Goal: Find specific fact: Find specific page/section

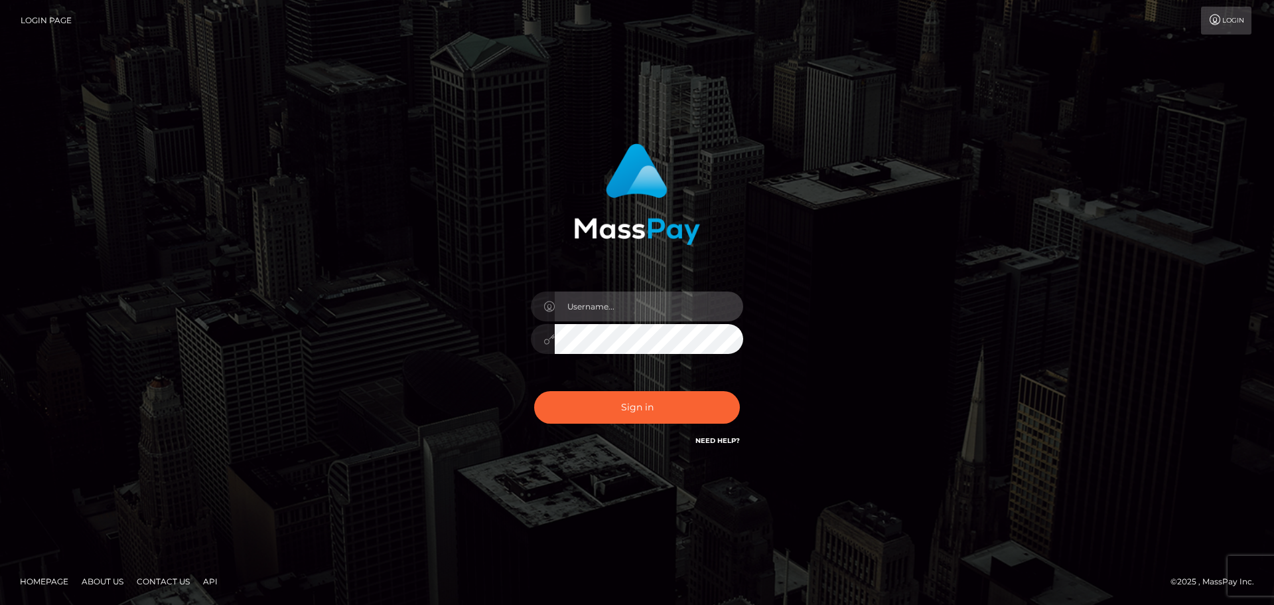
drag, startPoint x: 590, startPoint y: 313, endPoint x: 597, endPoint y: 314, distance: 6.7
click at [589, 312] on input "text" at bounding box center [649, 306] width 188 height 30
type input "carly.throne"
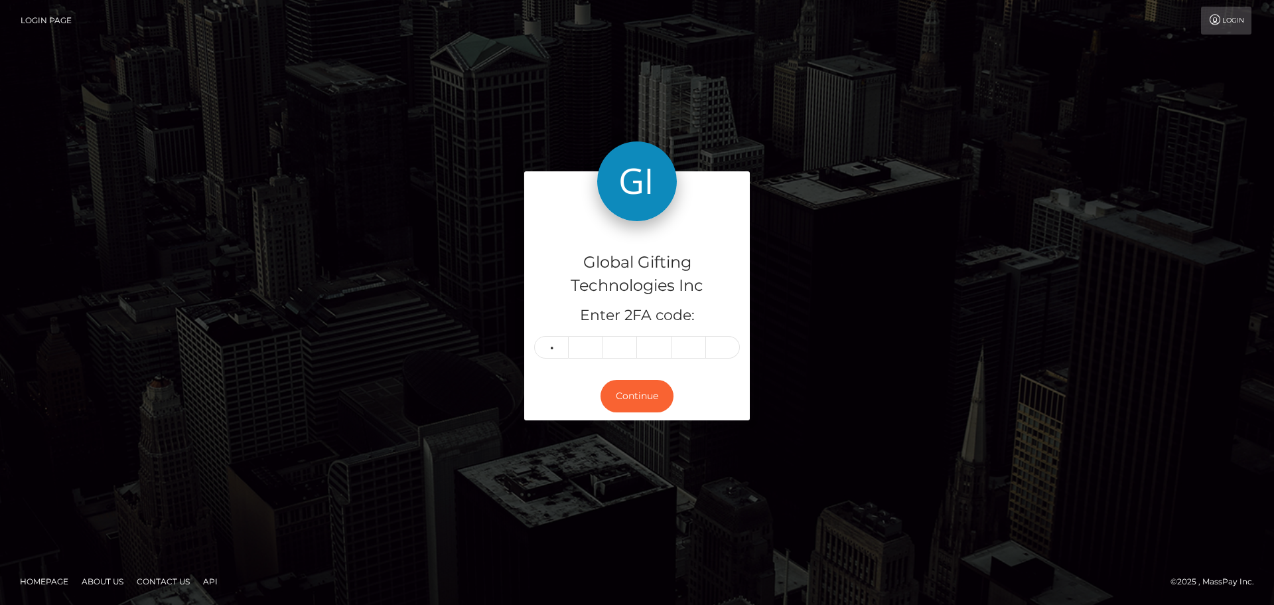
type input "0"
type input "6"
type input "3"
type input "0"
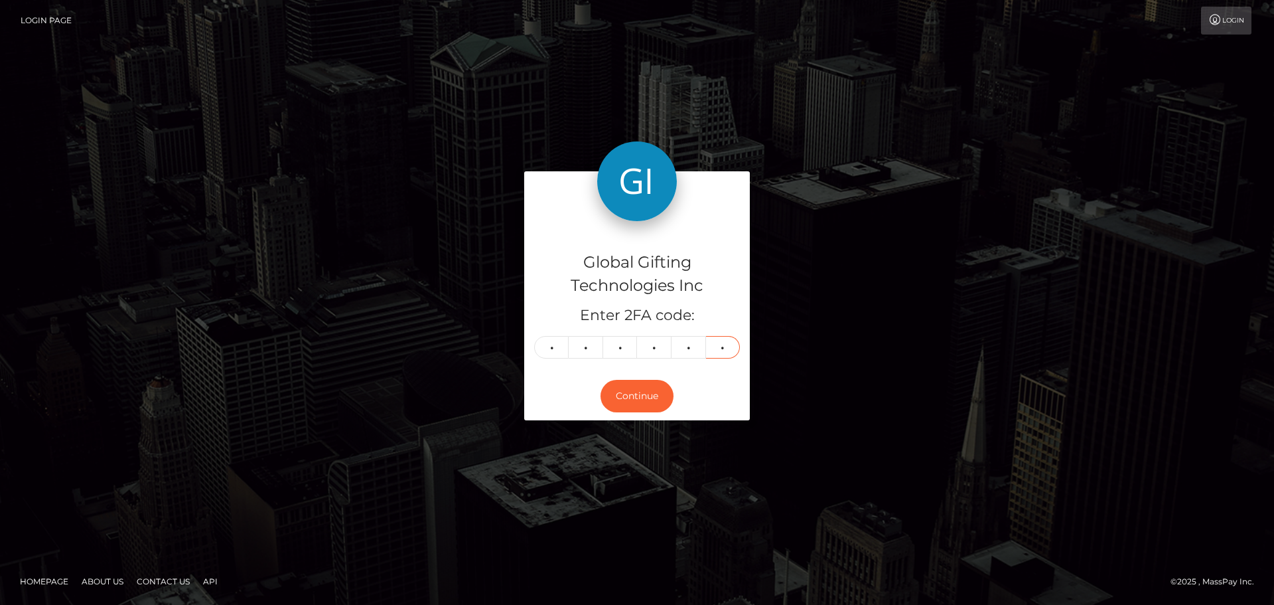
type input "7"
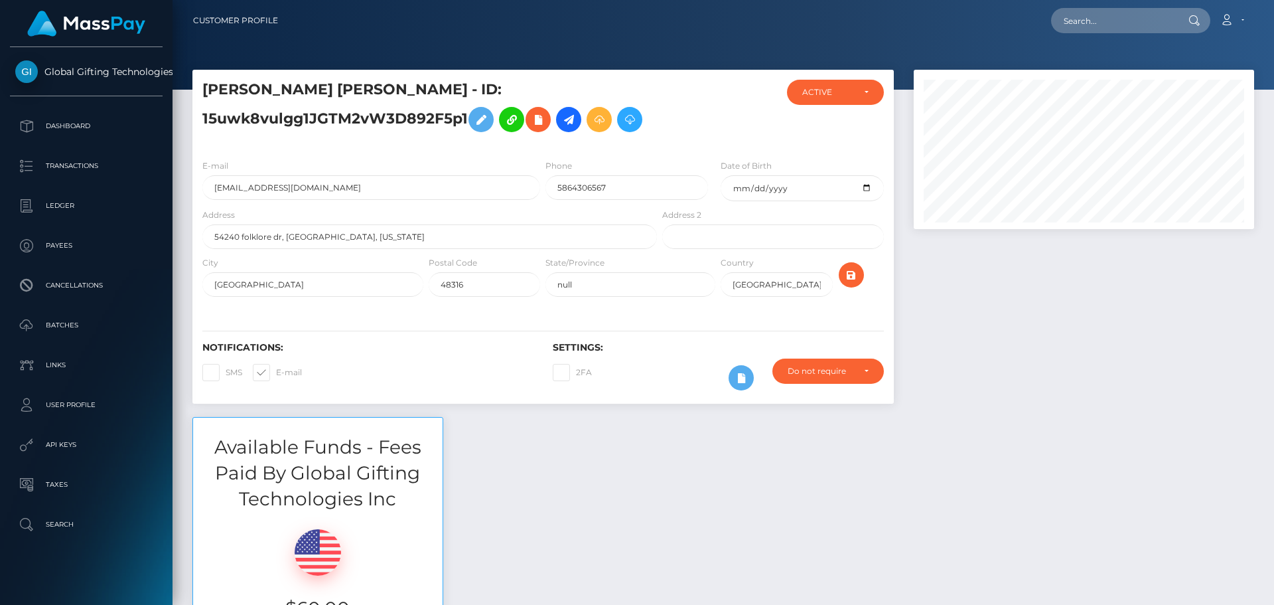
scroll to position [159, 341]
click at [1040, 304] on div at bounding box center [1084, 243] width 360 height 347
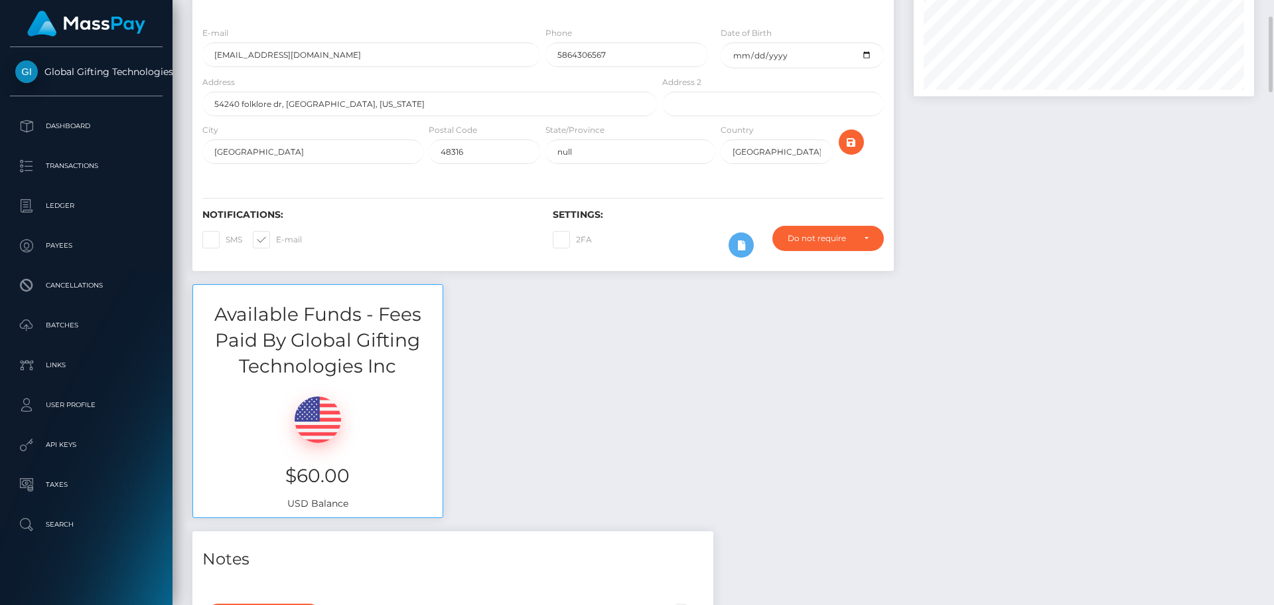
scroll to position [199, 0]
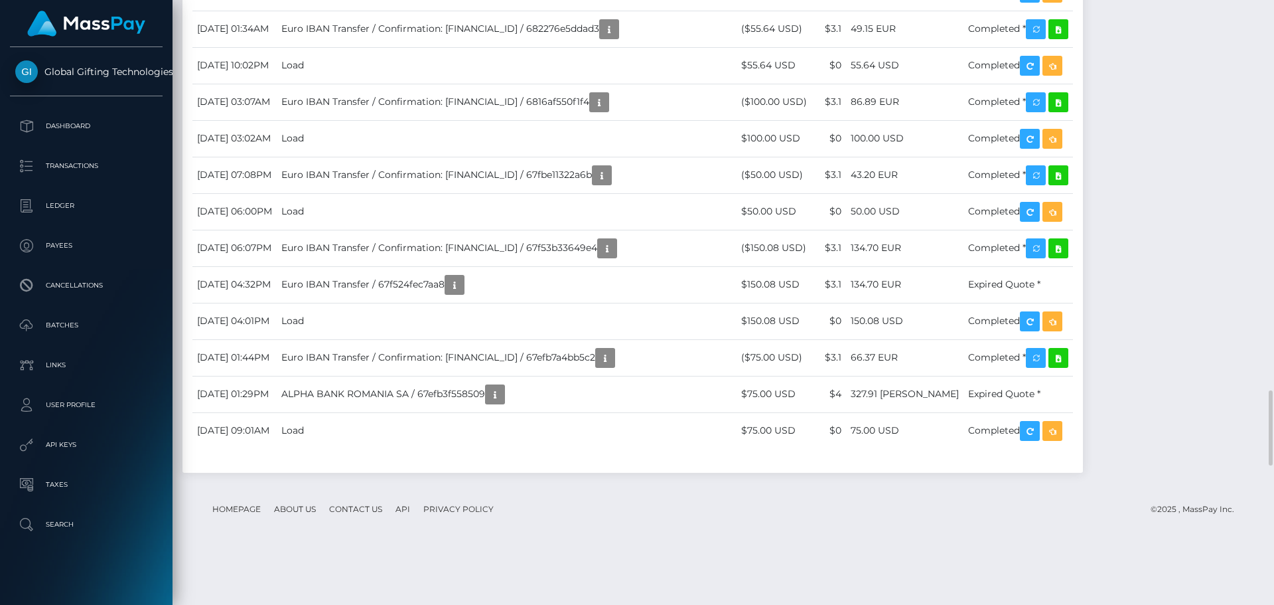
scroll to position [159, 341]
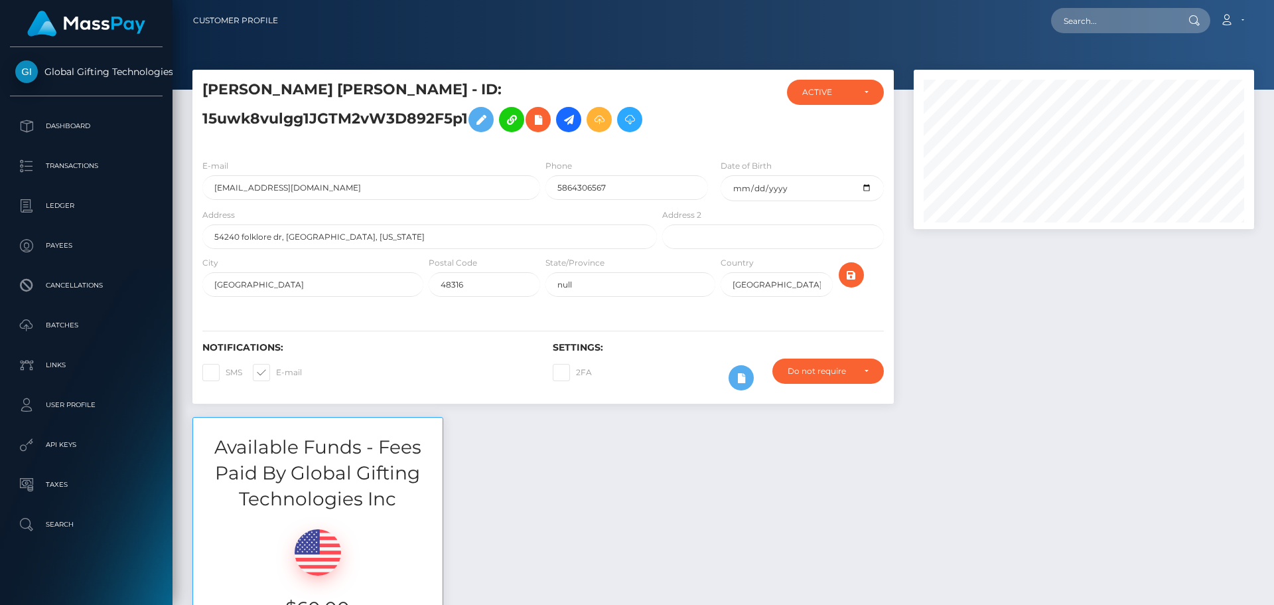
scroll to position [159, 341]
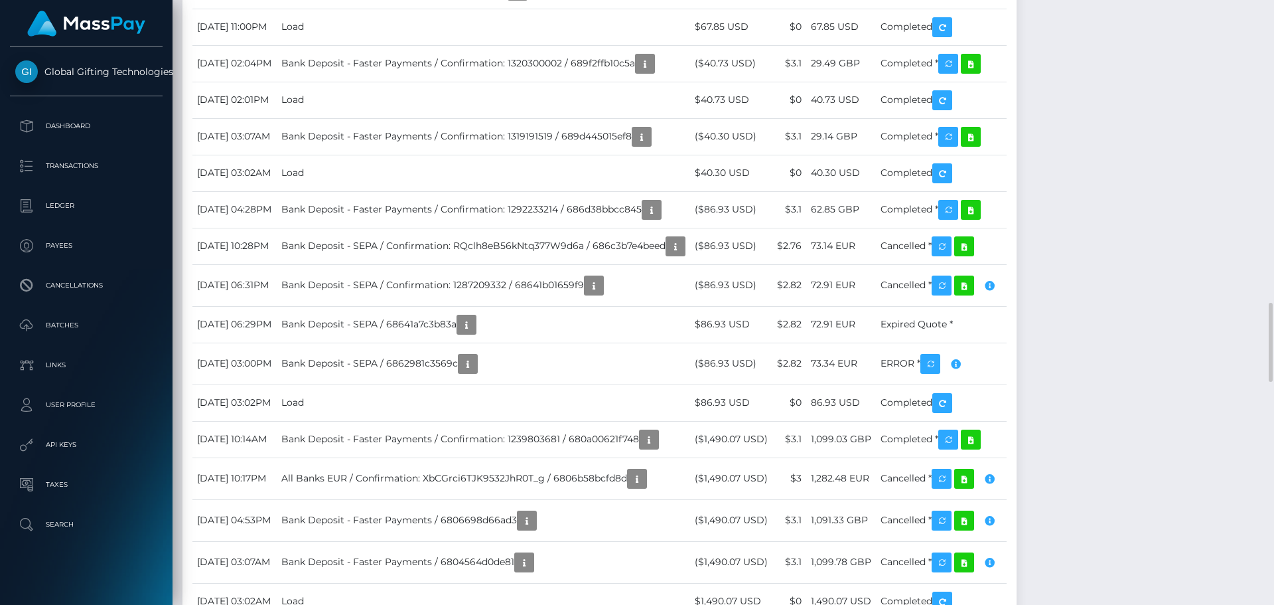
scroll to position [2822, 0]
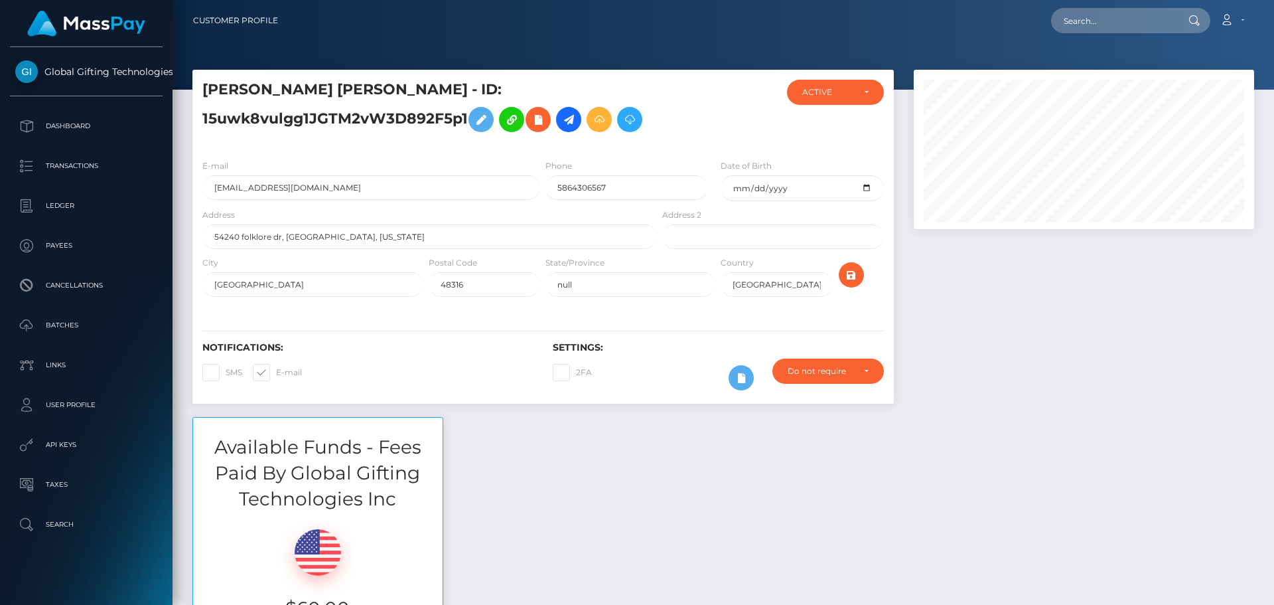
scroll to position [159, 341]
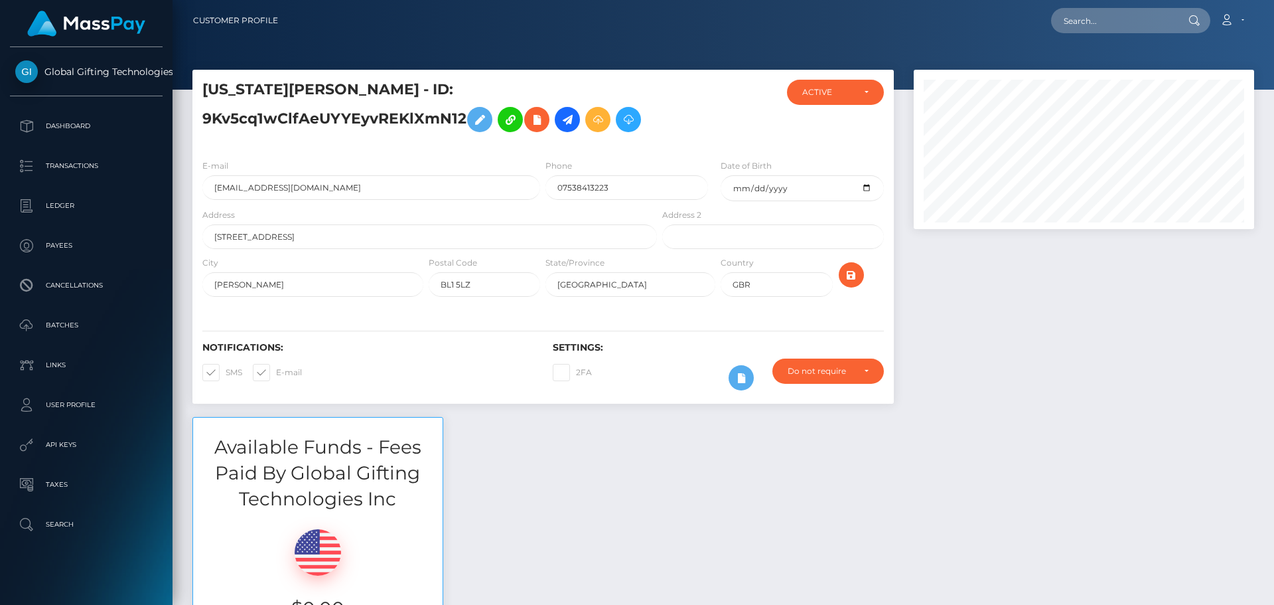
scroll to position [159, 341]
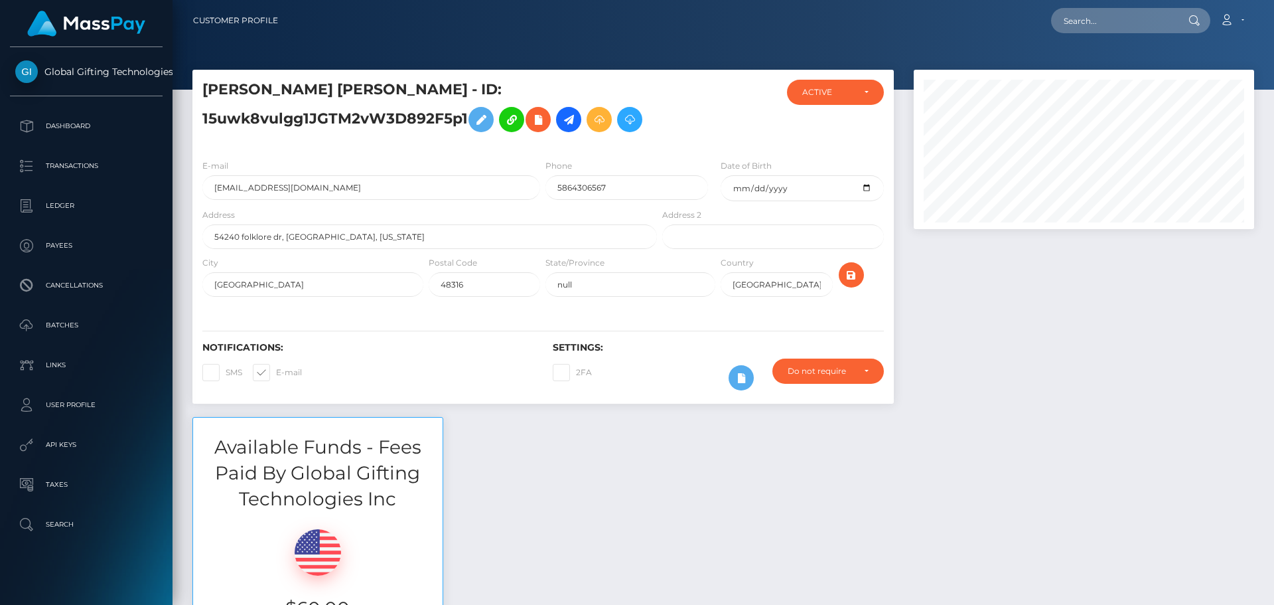
scroll to position [159, 341]
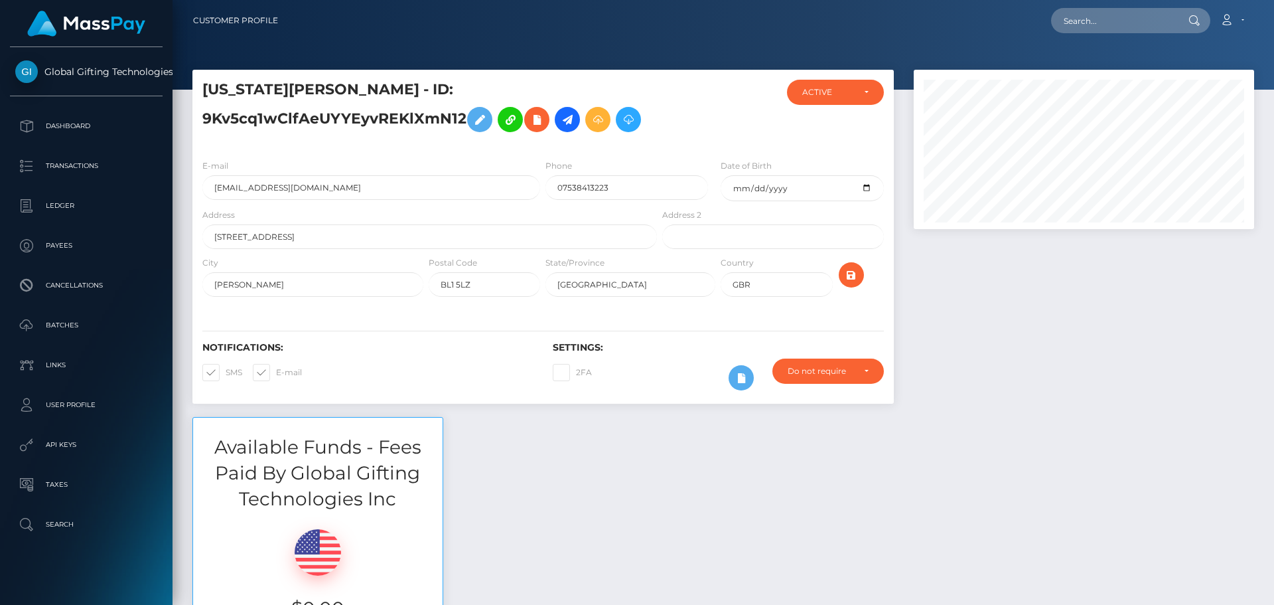
scroll to position [159, 341]
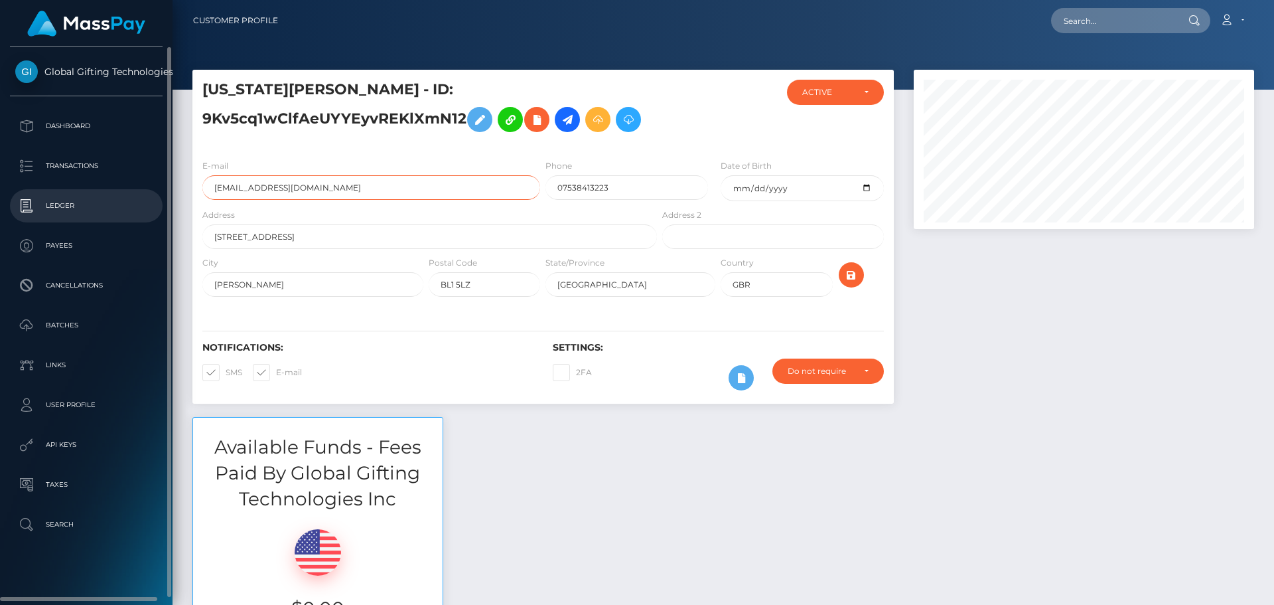
drag, startPoint x: 323, startPoint y: 188, endPoint x: 161, endPoint y: 200, distance: 162.4
click at [161, 200] on div "Global Gifting Technologies Inc Dashboard Transactions Ledger Payees" at bounding box center [637, 302] width 1274 height 605
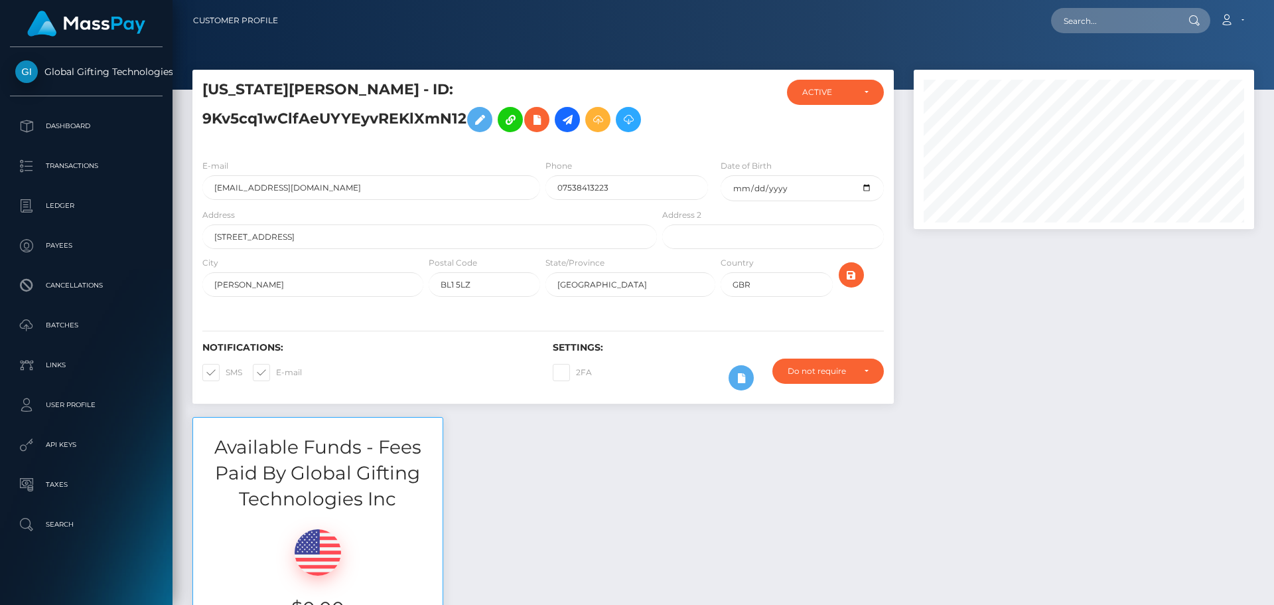
click at [324, 115] on h5 "GEORGIA NICOLE ASTLEY - ID: 9Kv5cq1wClfAeUYYEyvREKlXmN12" at bounding box center [425, 109] width 447 height 59
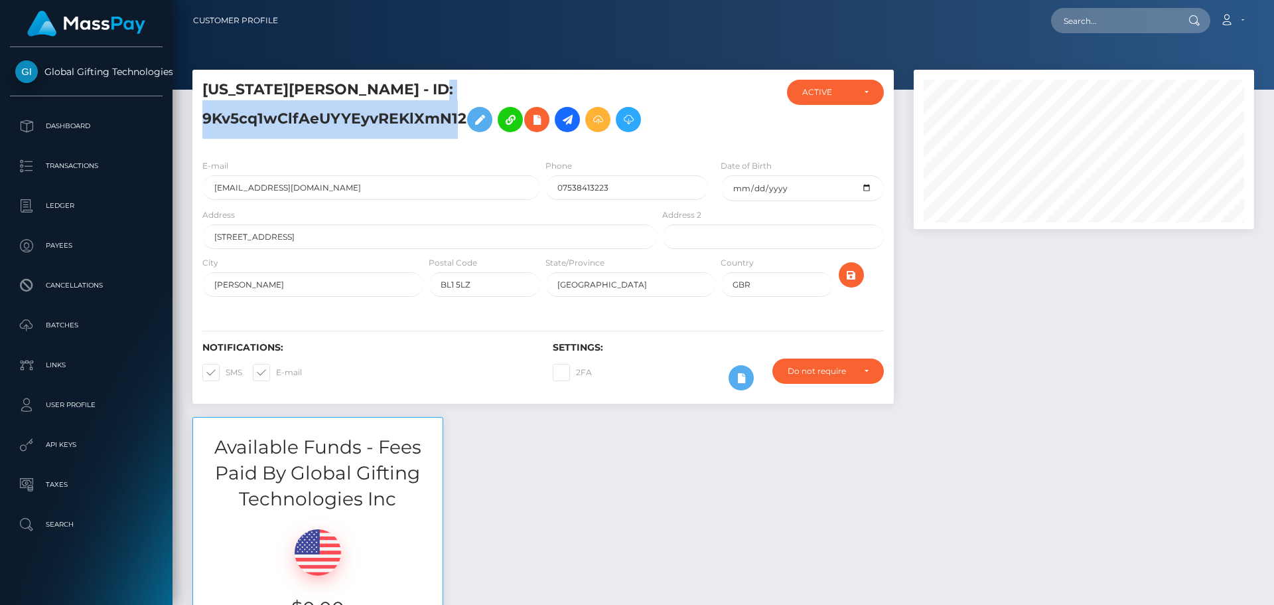
click at [324, 115] on h5 "GEORGIA NICOLE ASTLEY - ID: 9Kv5cq1wClfAeUYYEyvREKlXmN12" at bounding box center [425, 109] width 447 height 59
copy h5 "9Kv5cq1wClfAeUYYEyvREKlXmN12"
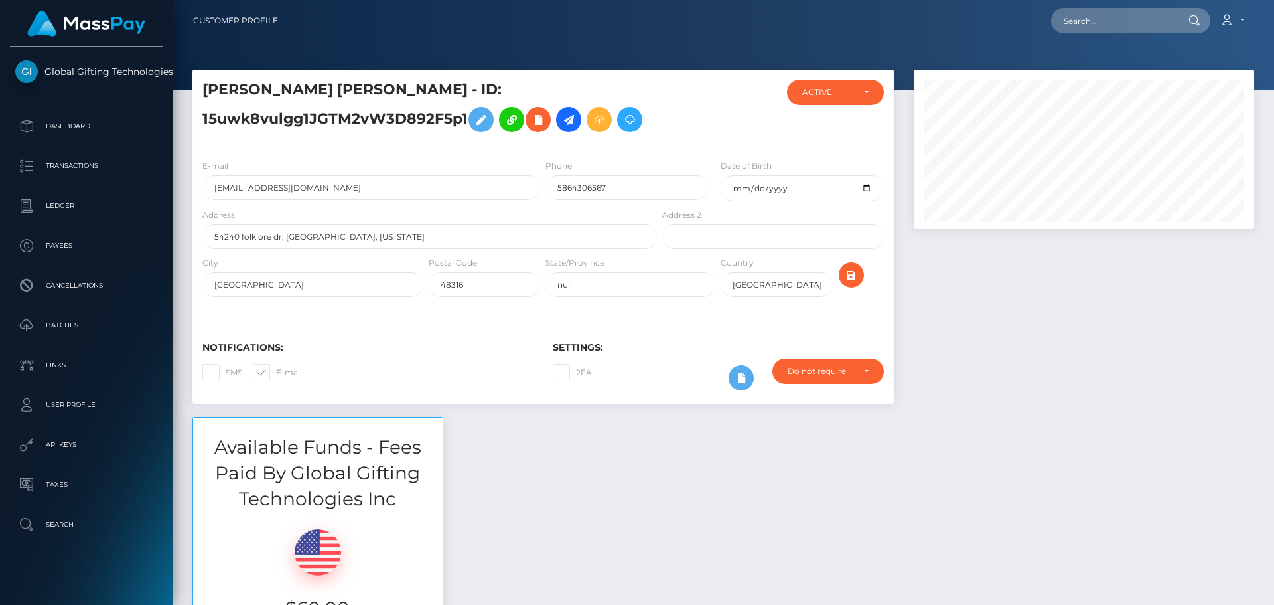
scroll to position [159, 341]
drag, startPoint x: 308, startPoint y: 187, endPoint x: 179, endPoint y: 192, distance: 128.9
click at [266, 117] on h5 "[PERSON_NAME] [PERSON_NAME] - ID: 15uwk8vulgg1JGTM2vW3D892F5p1" at bounding box center [425, 109] width 447 height 59
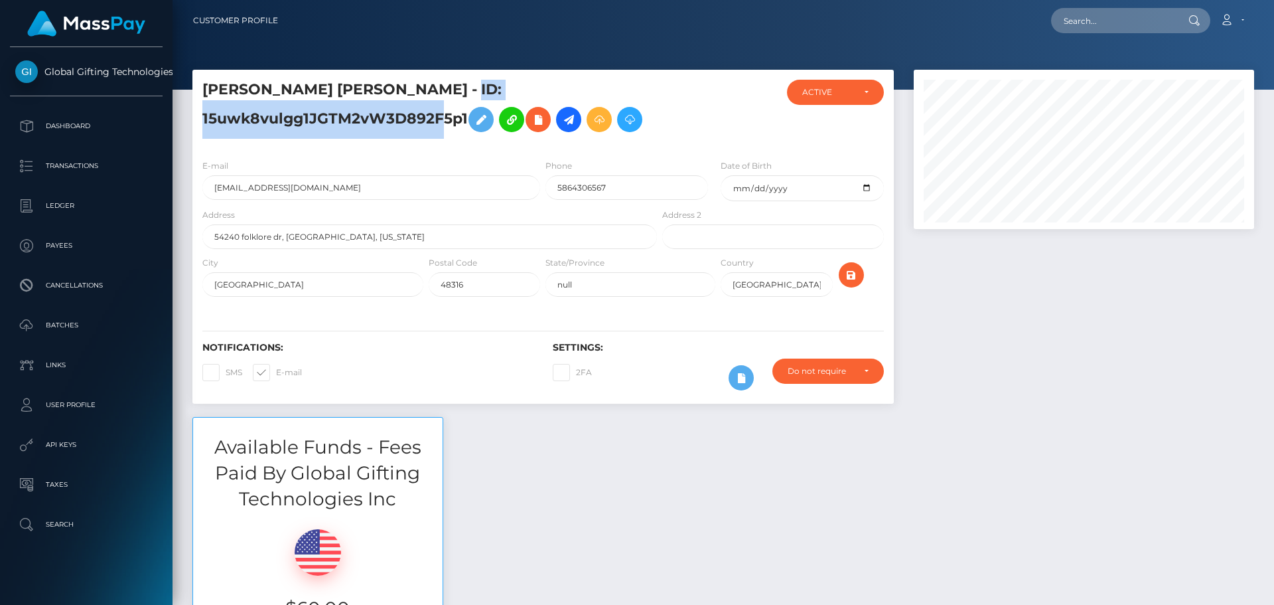
click at [266, 117] on h5 "[PERSON_NAME] [PERSON_NAME] - ID: 15uwk8vulgg1JGTM2vW3D892F5p1" at bounding box center [425, 109] width 447 height 59
copy h5 "15uwk8vulgg1JGTM2vW3D892F5p1"
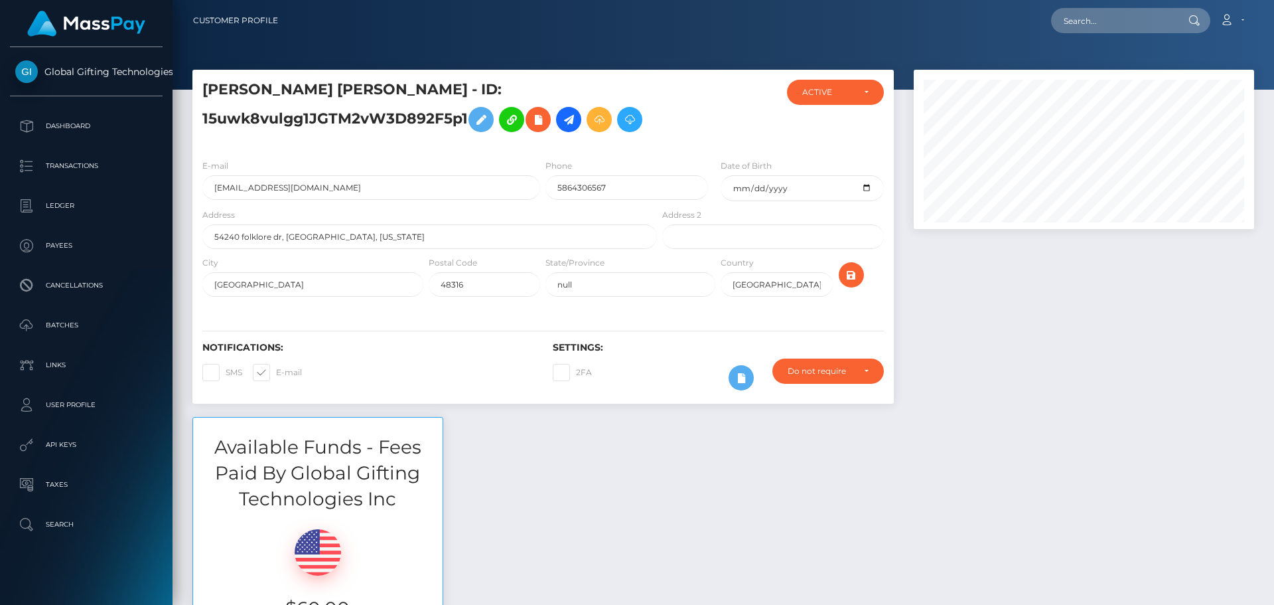
scroll to position [159, 341]
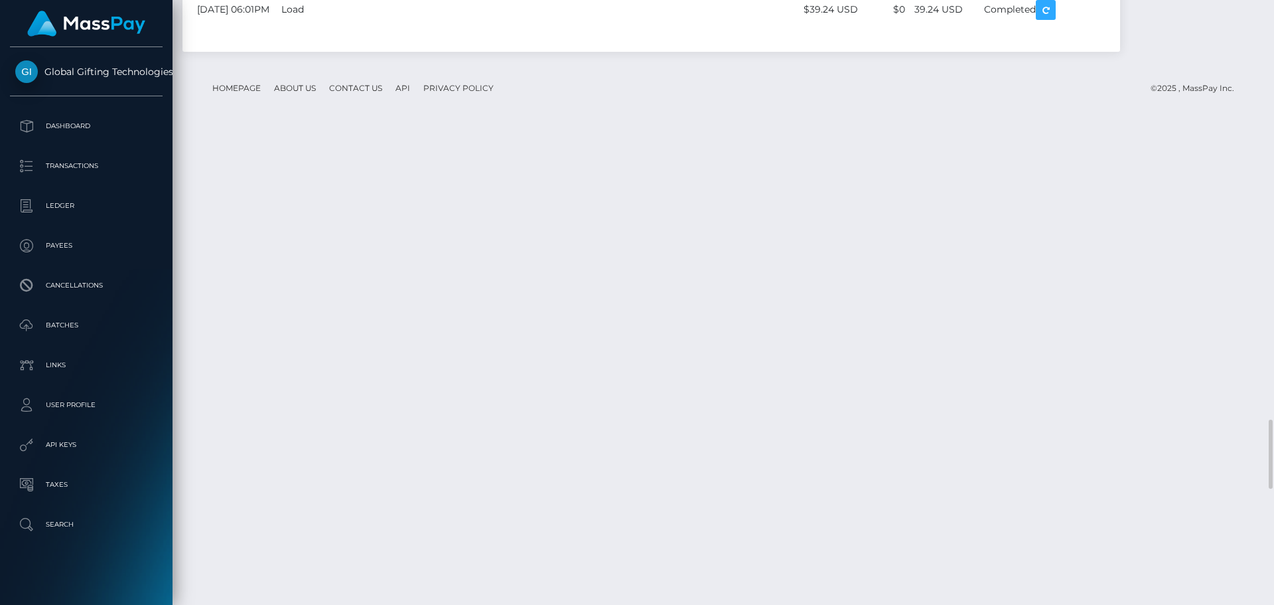
scroll to position [3318, 0]
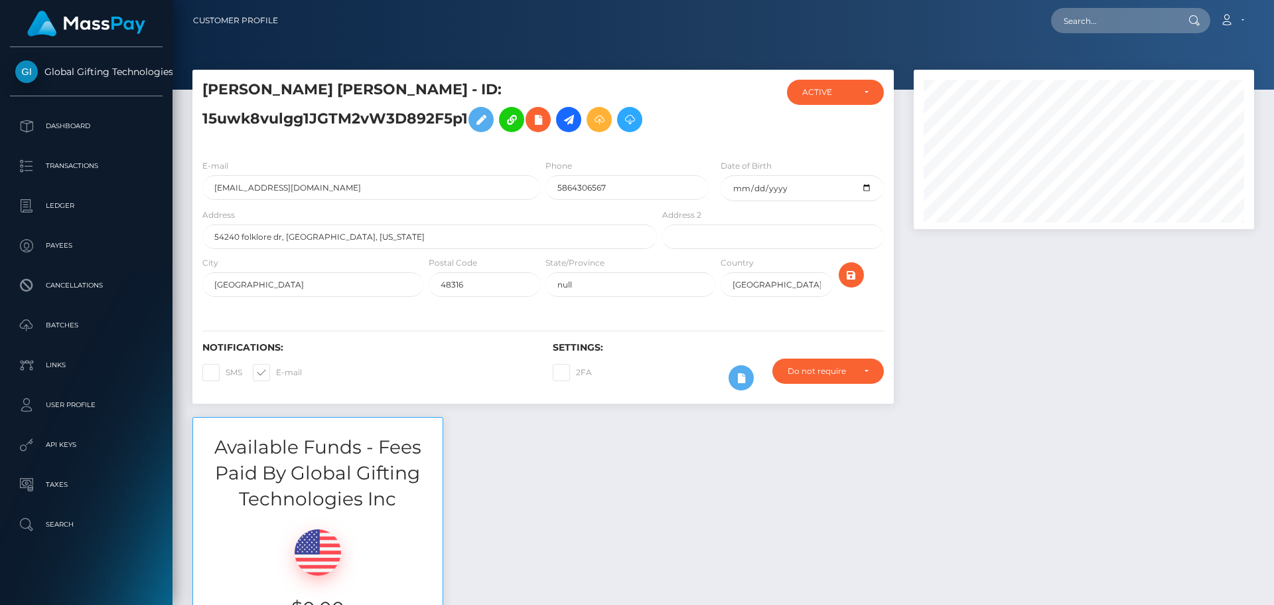
scroll to position [159, 341]
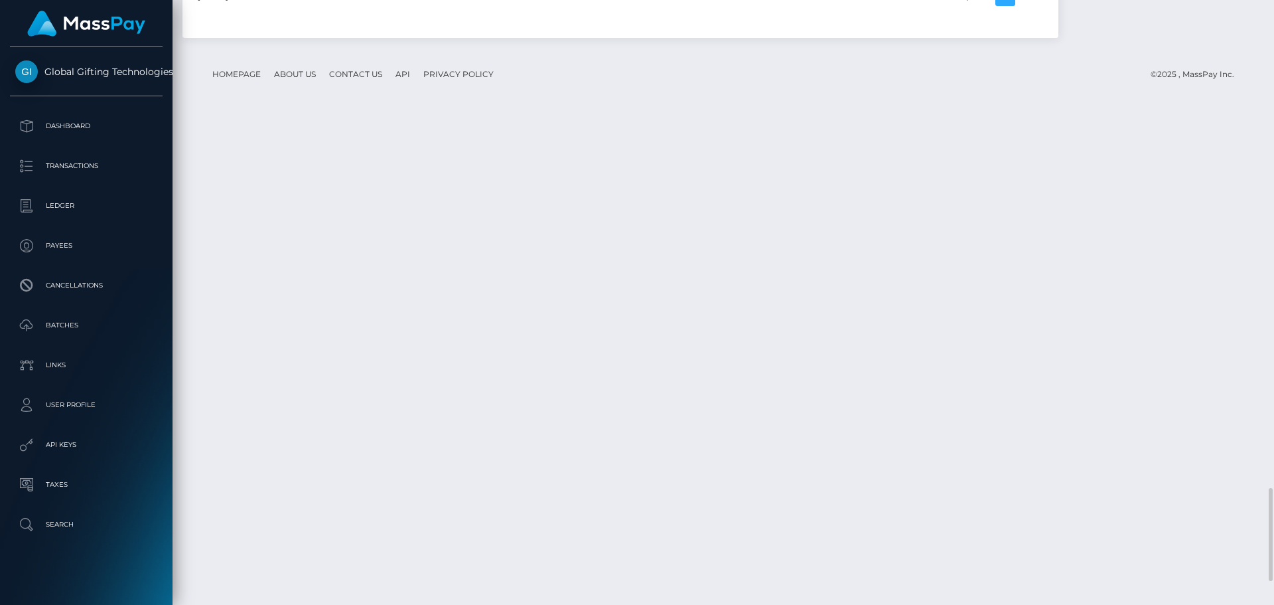
scroll to position [3119, 0]
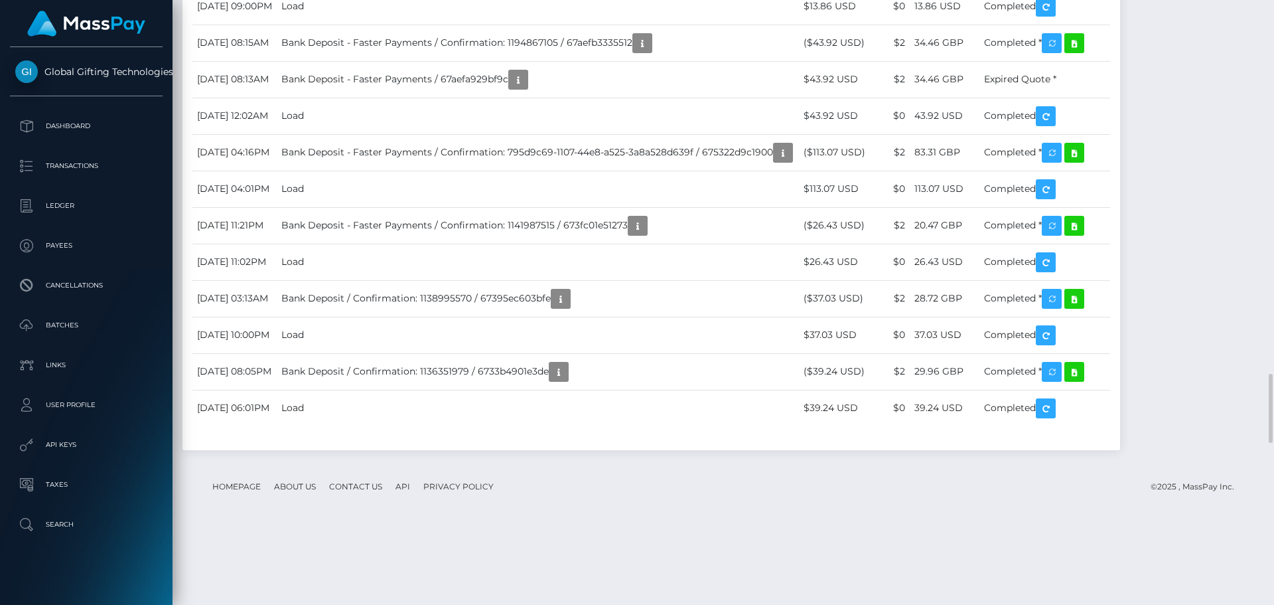
scroll to position [3252, 0]
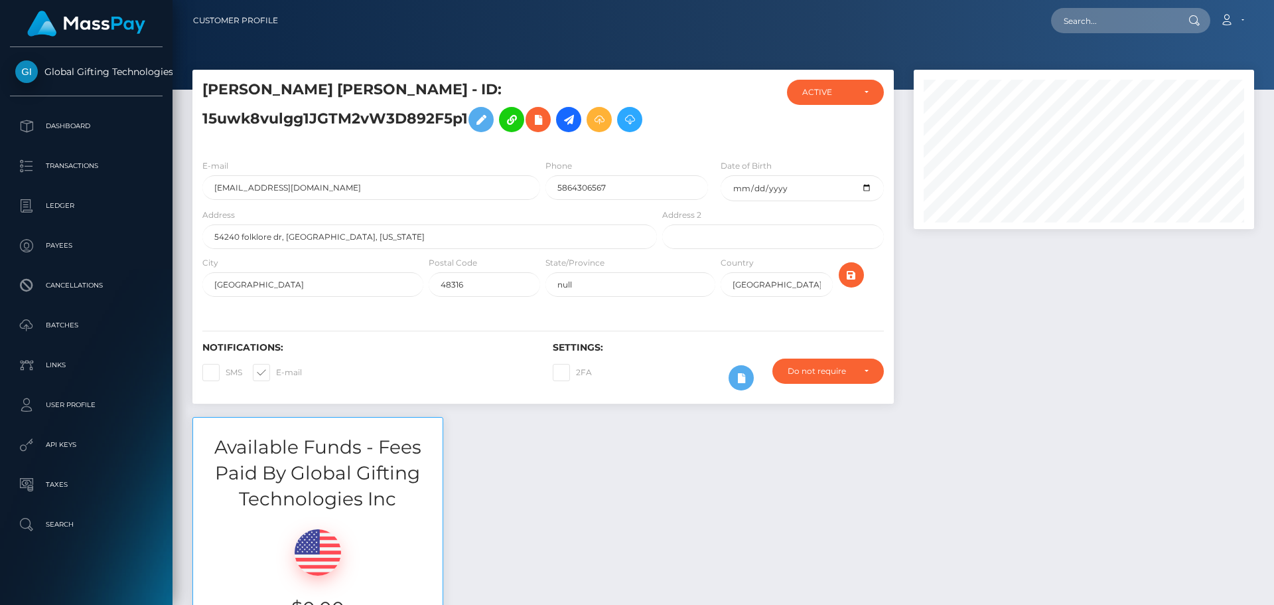
scroll to position [159, 341]
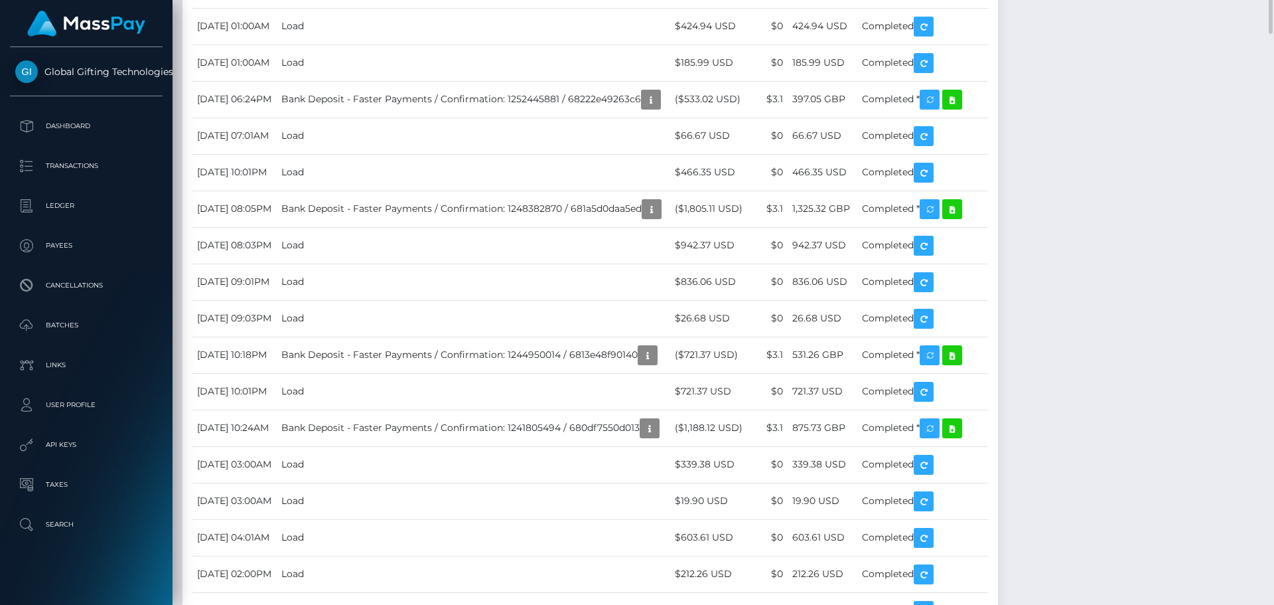
scroll to position [3384, 0]
